Goal: Task Accomplishment & Management: Manage account settings

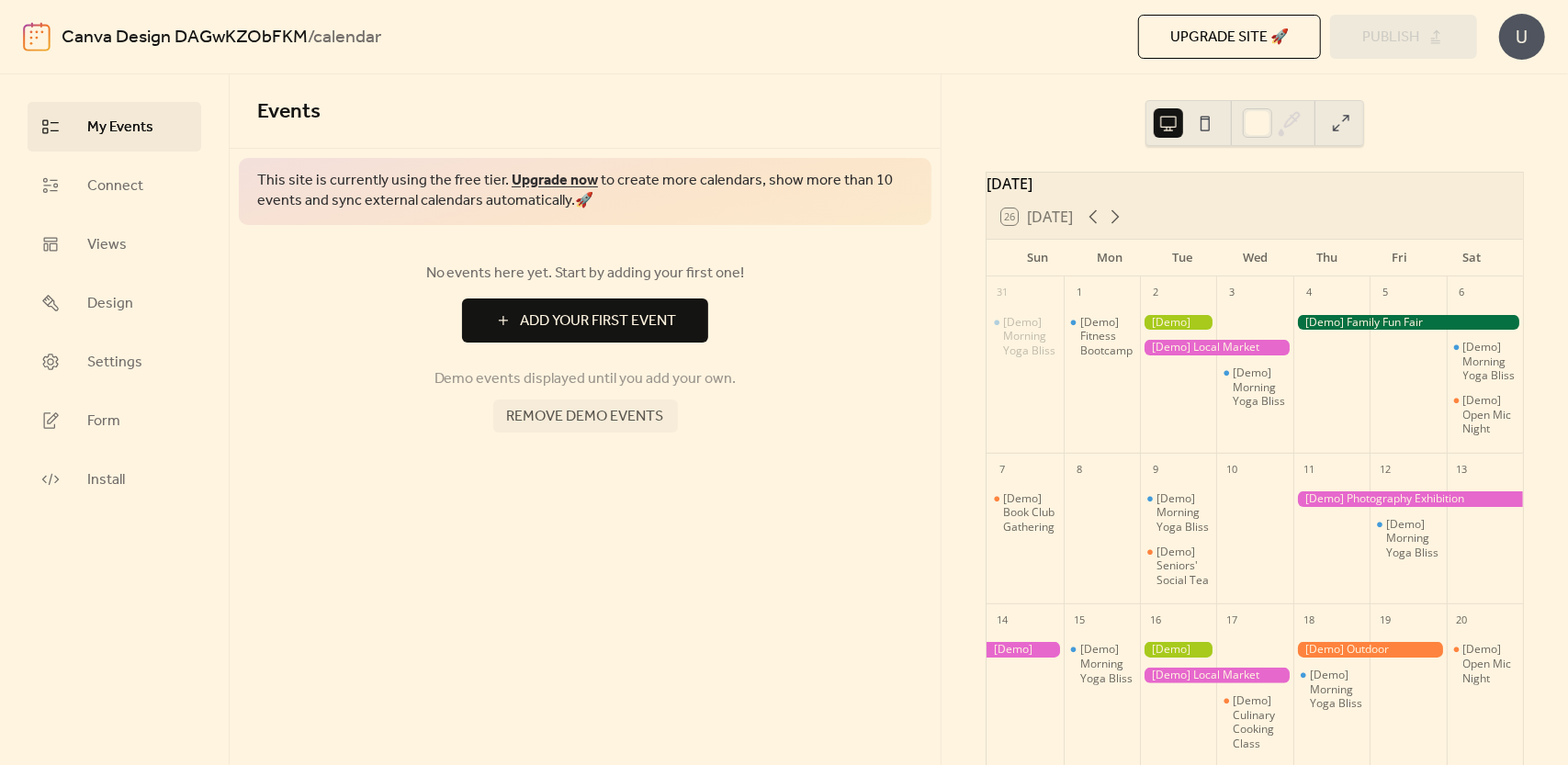
click at [604, 409] on span "Remove demo events" at bounding box center [585, 417] width 157 height 22
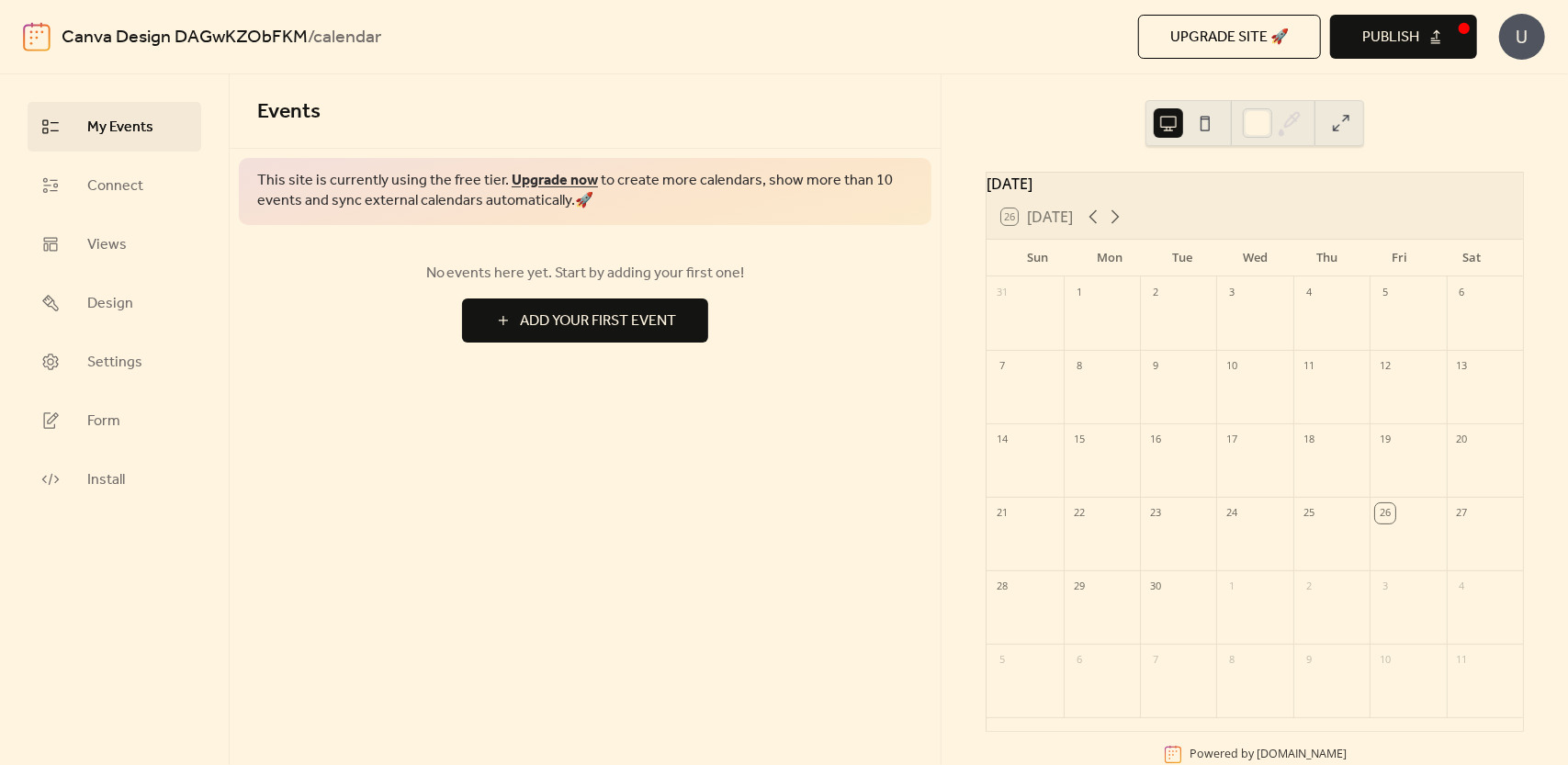
click at [1108, 302] on div "1" at bounding box center [1102, 291] width 76 height 29
click at [110, 192] on span "Connect" at bounding box center [116, 186] width 56 height 22
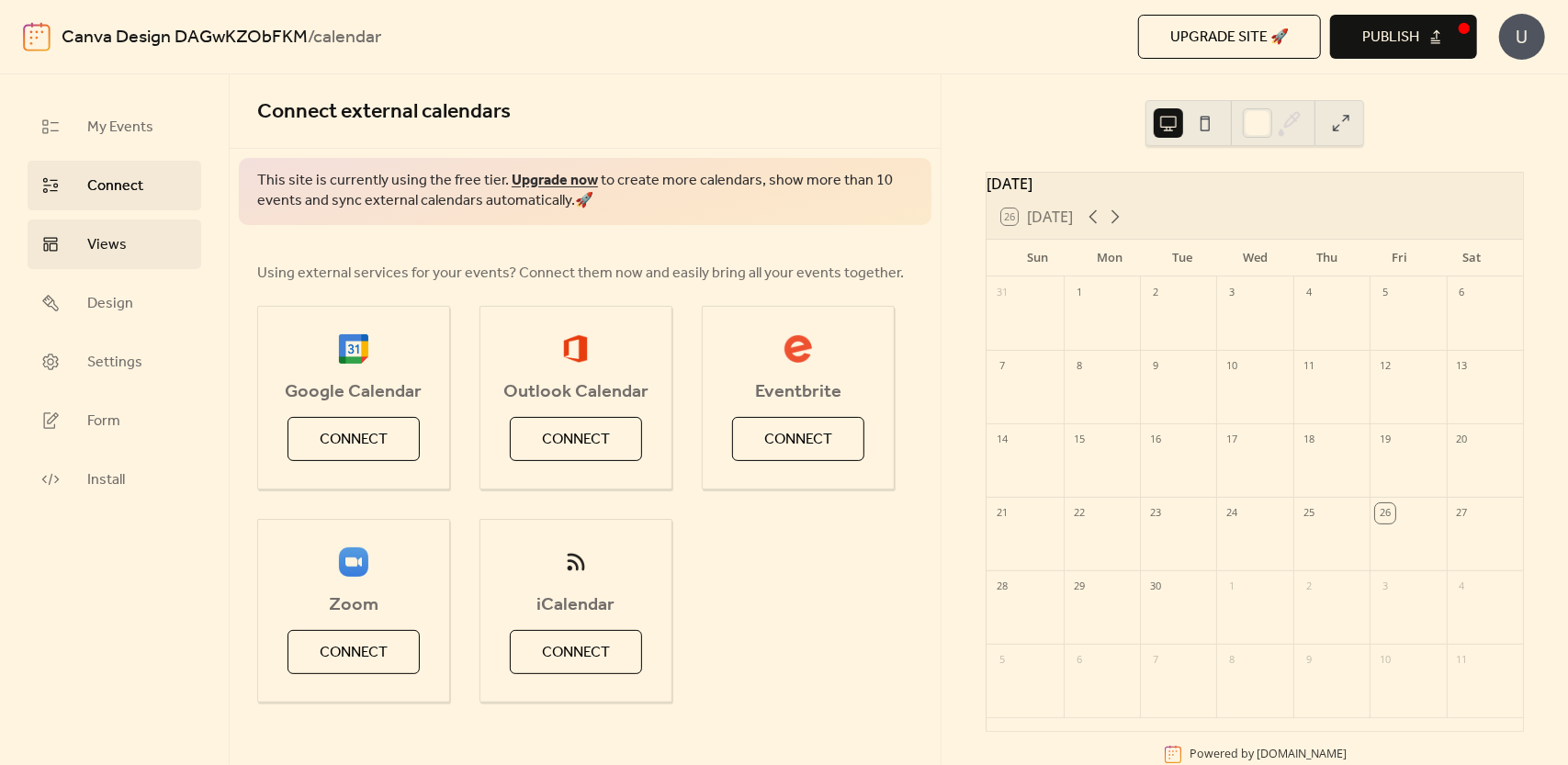
click at [116, 254] on span "Views" at bounding box center [107, 245] width 40 height 22
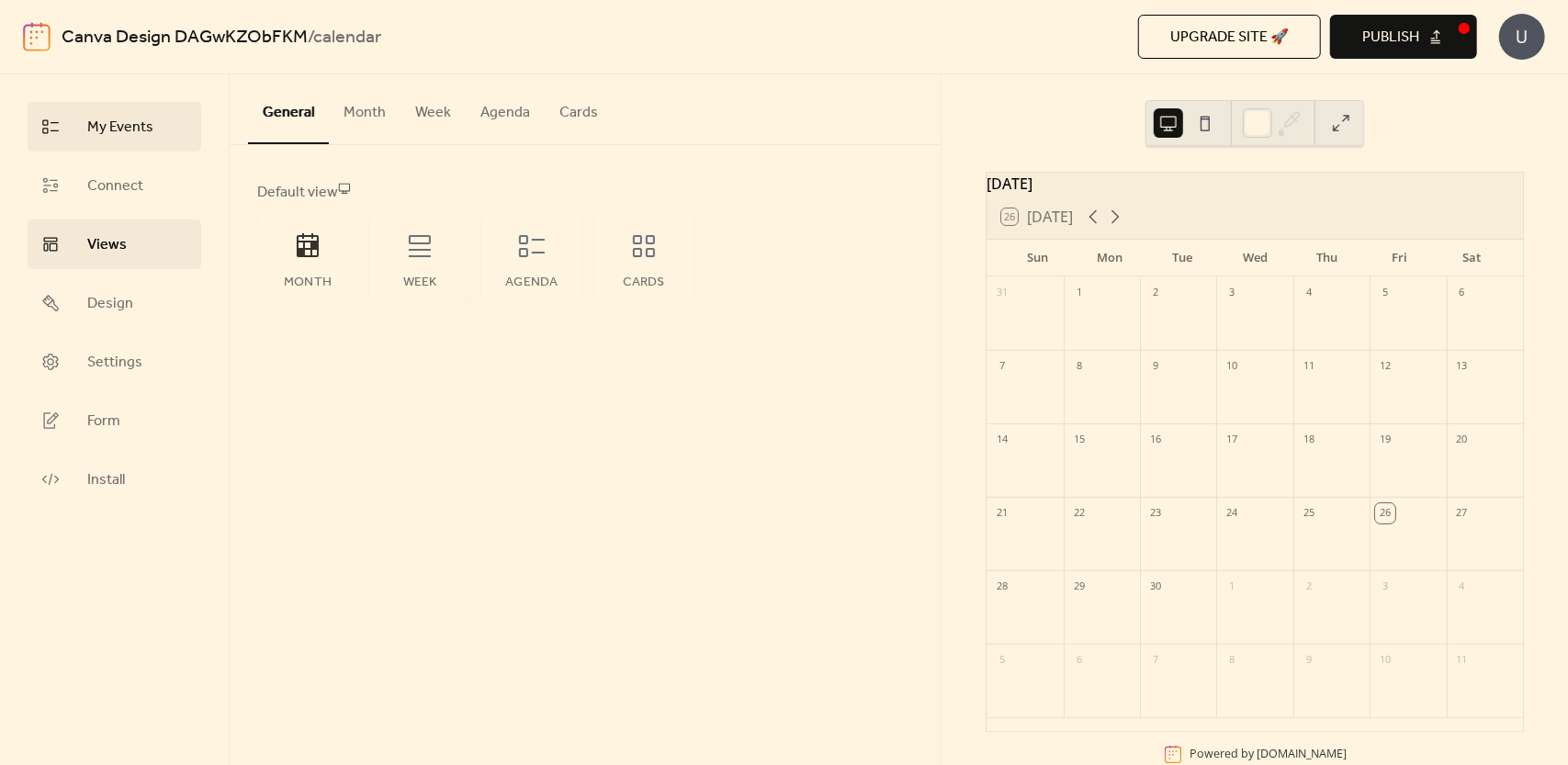
click at [130, 128] on span "My Events" at bounding box center [121, 128] width 66 height 22
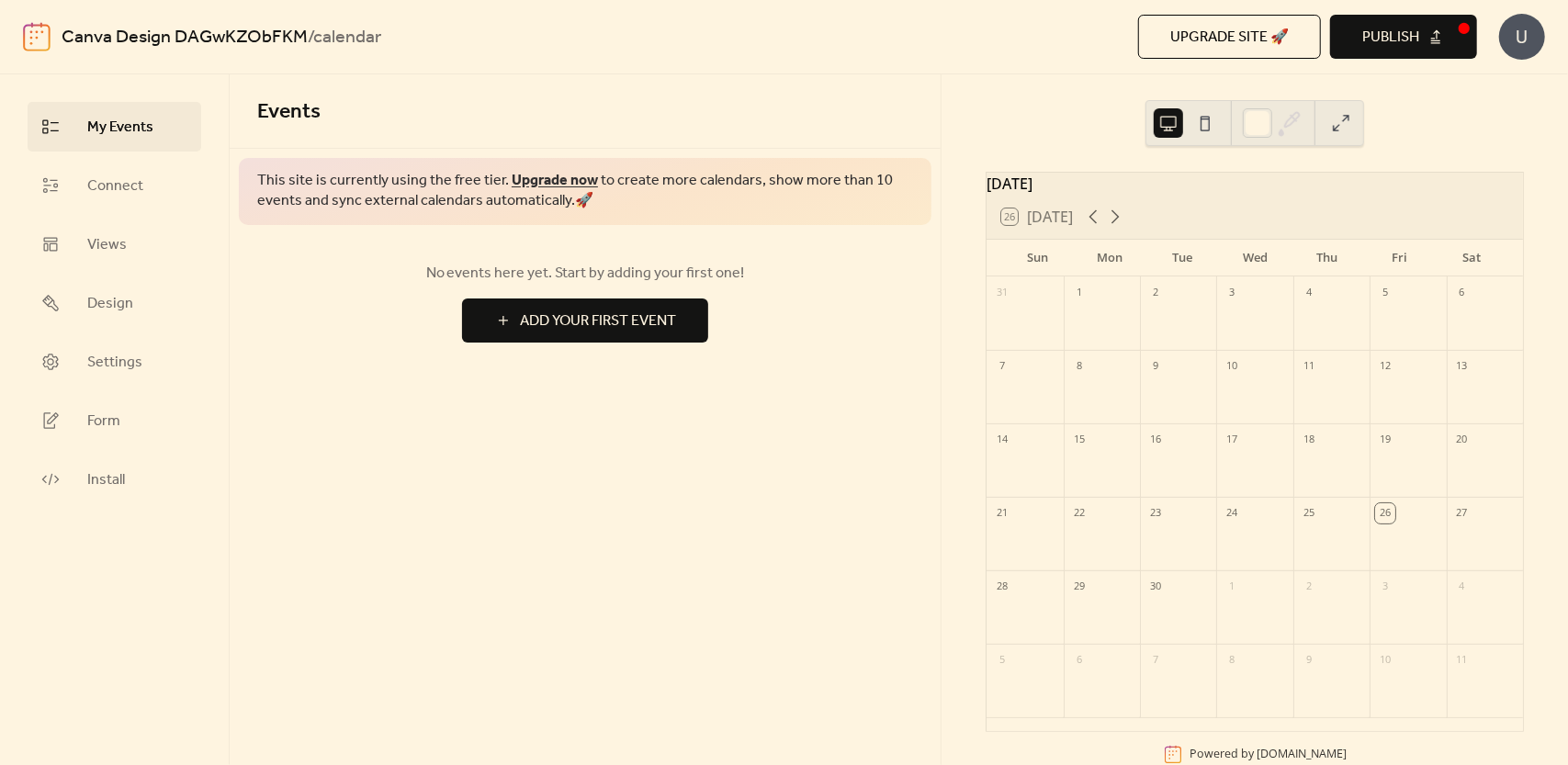
click at [118, 218] on ul "My Events Connect Views Design Settings Form Install" at bounding box center [114, 303] width 173 height 402
click at [116, 243] on span "Views" at bounding box center [107, 245] width 40 height 22
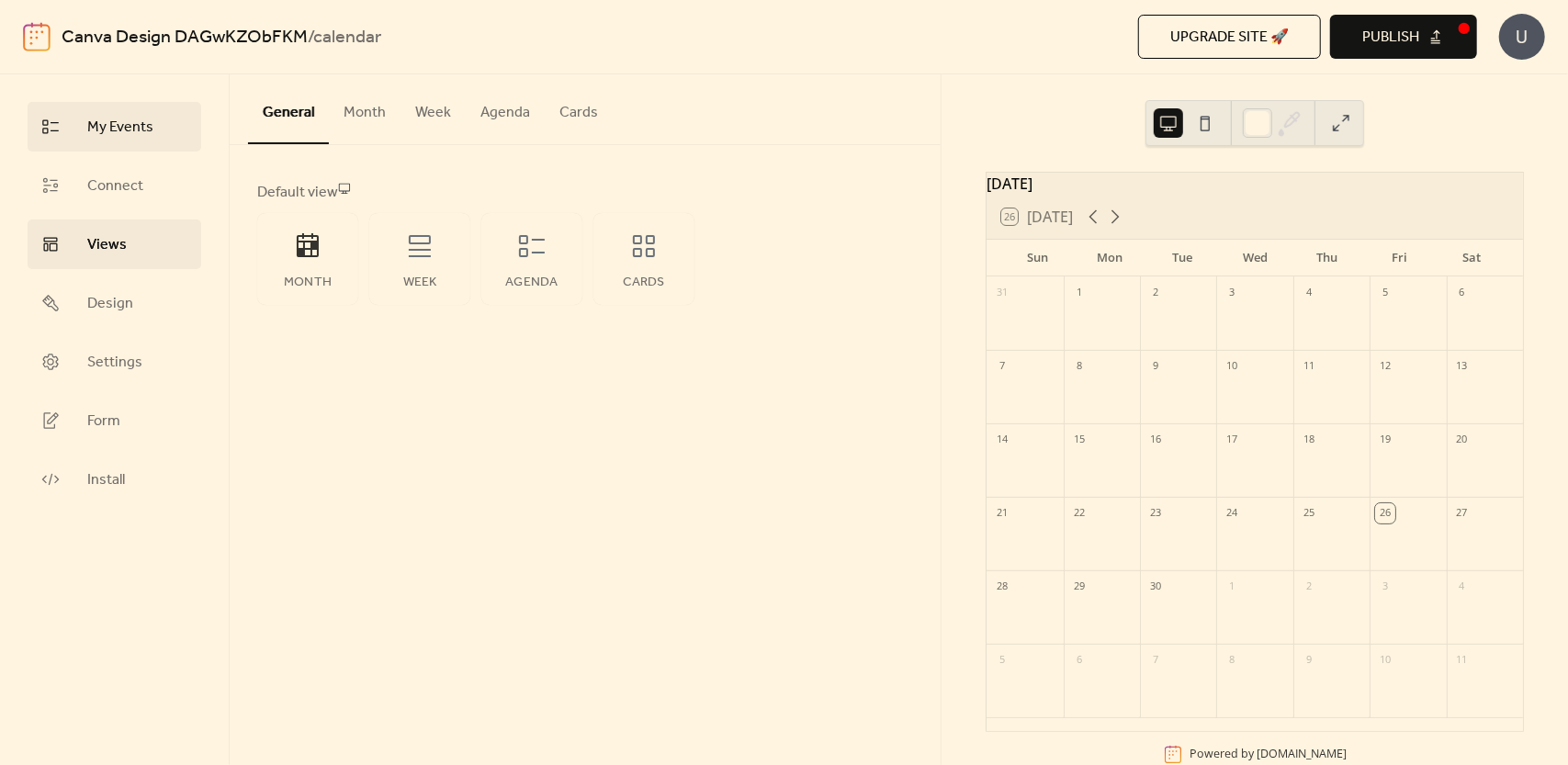
click at [134, 117] on span "My Events" at bounding box center [121, 128] width 66 height 22
